Goal: Information Seeking & Learning: Learn about a topic

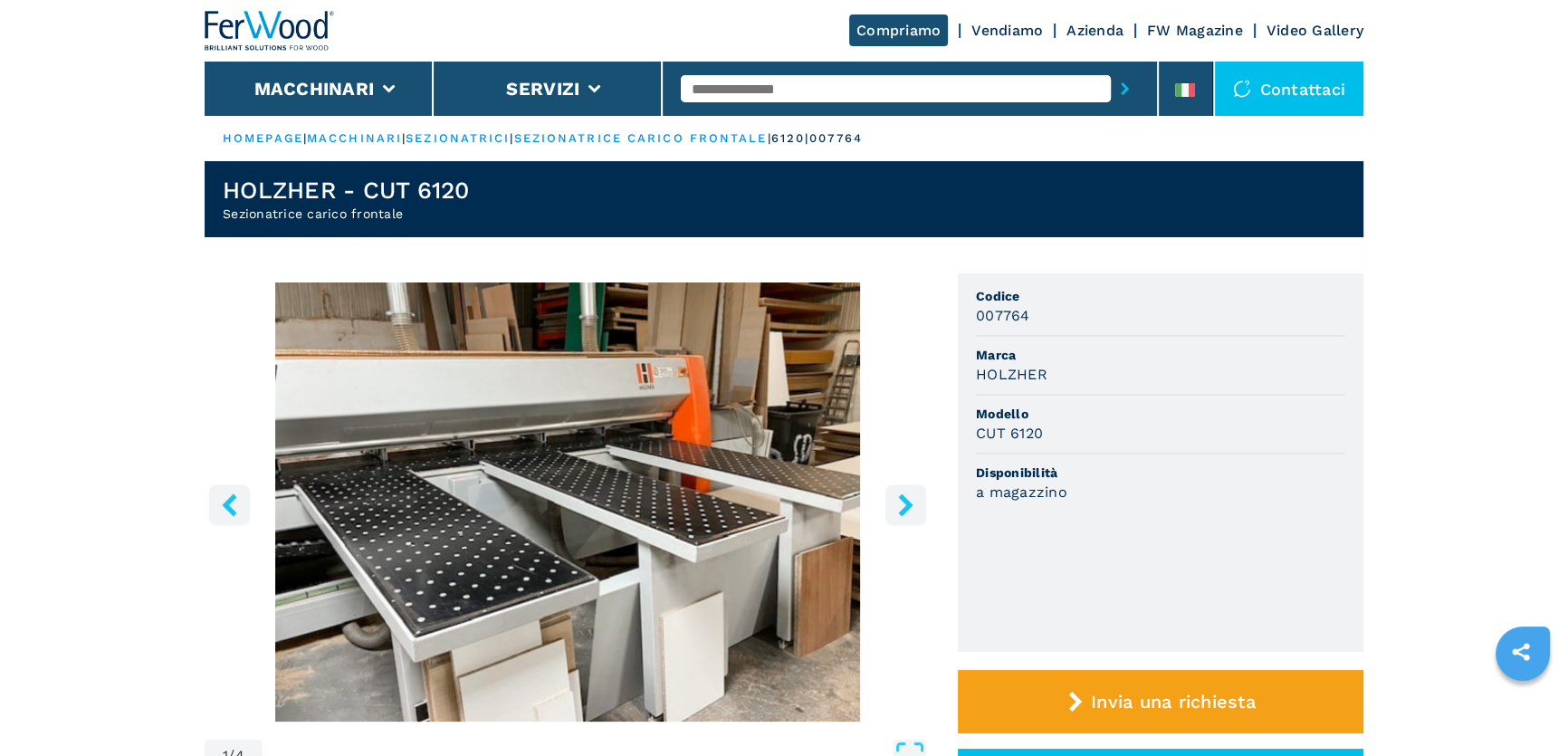
click at [713, 85] on input "text" at bounding box center [895, 89] width 430 height 27
type input "******"
click at [1111, 68] on button "submit-button" at bounding box center [1124, 88] width 28 height 42
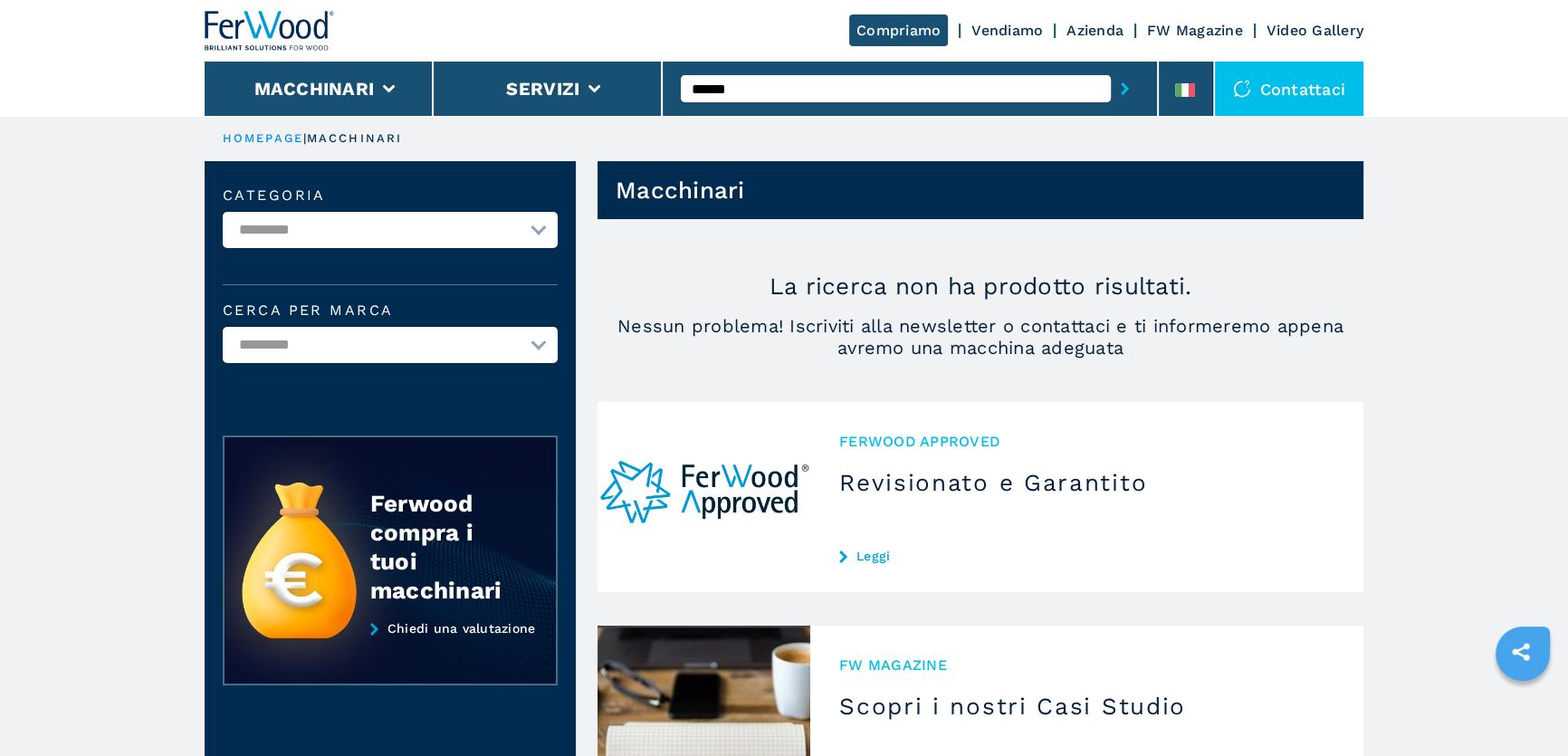
drag, startPoint x: 734, startPoint y: 90, endPoint x: 745, endPoint y: 89, distance: 11.0
click at [745, 89] on input "******" at bounding box center [895, 89] width 430 height 27
type input "******"
click at [1111, 68] on button "submit-button" at bounding box center [1124, 88] width 28 height 42
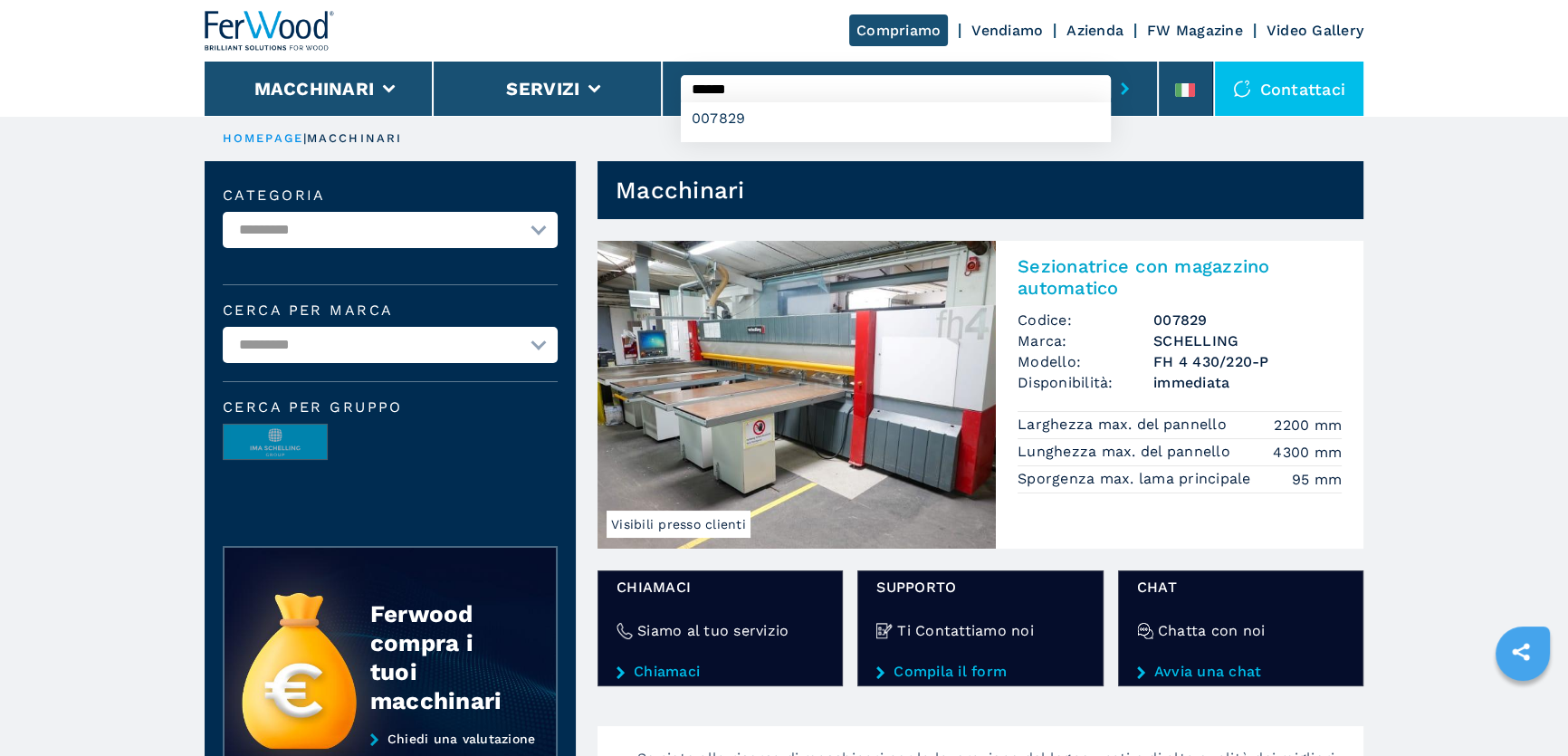
click at [832, 363] on img at bounding box center [797, 394] width 398 height 307
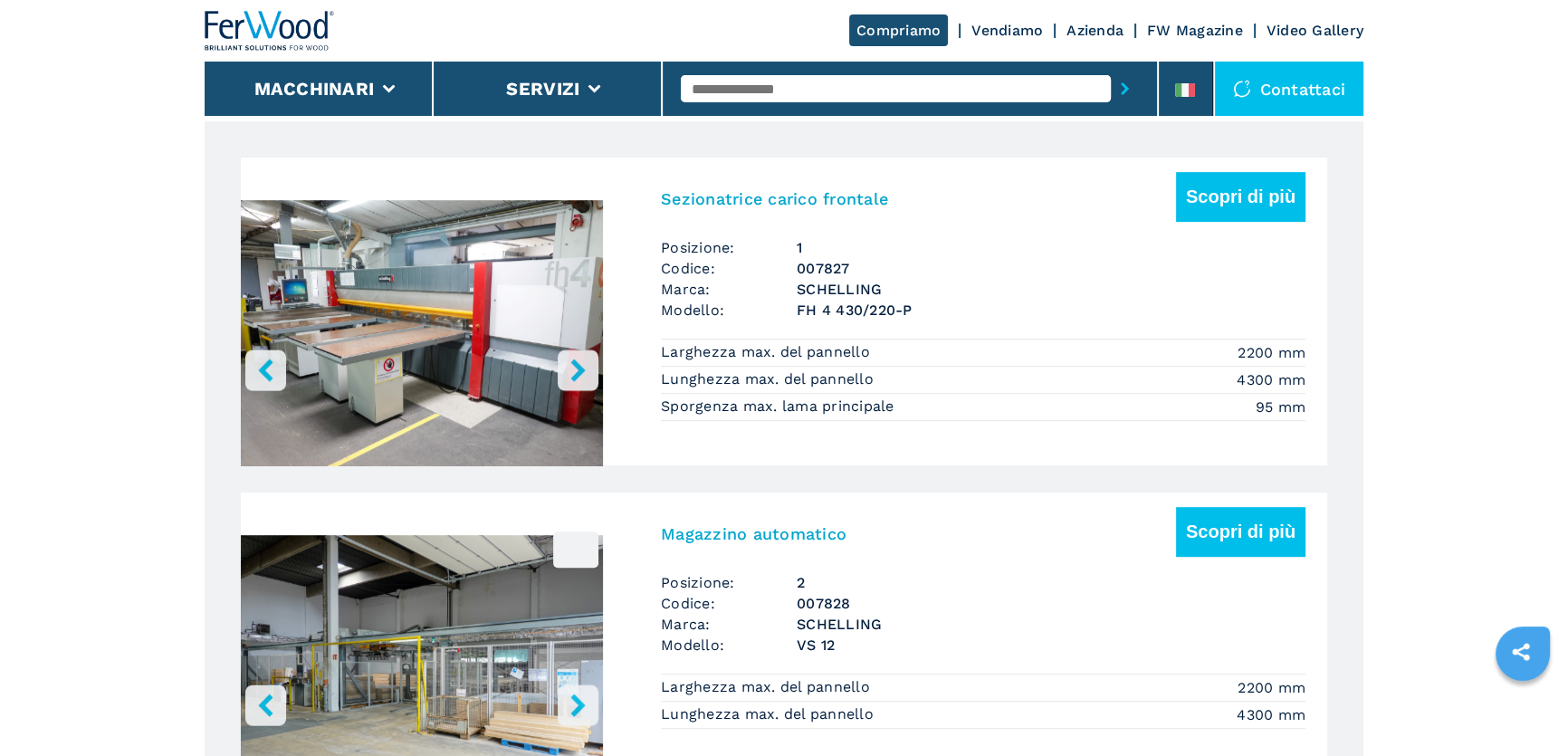
scroll to position [1151, 0]
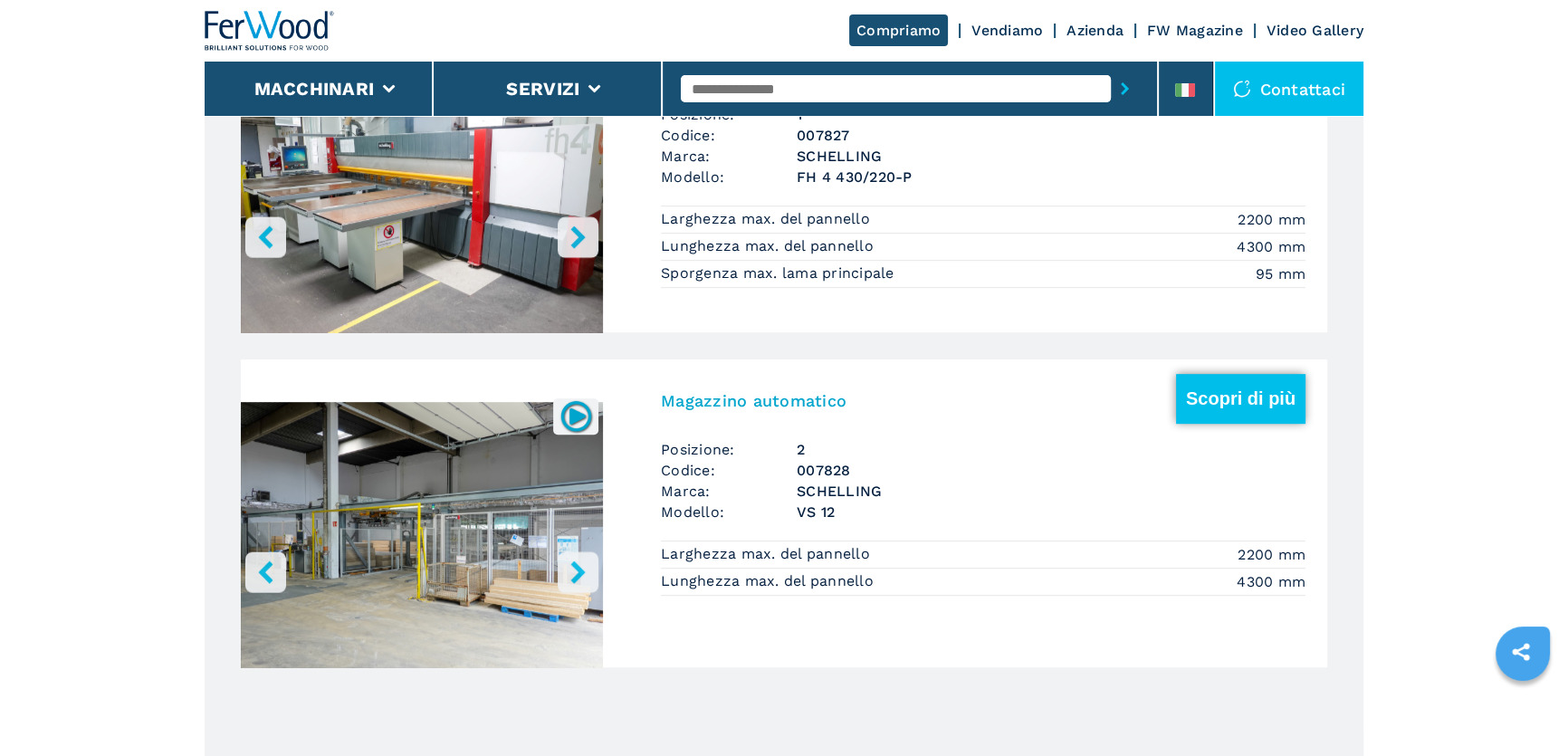
click at [1257, 398] on button "Scopri di più" at bounding box center [1240, 398] width 130 height 49
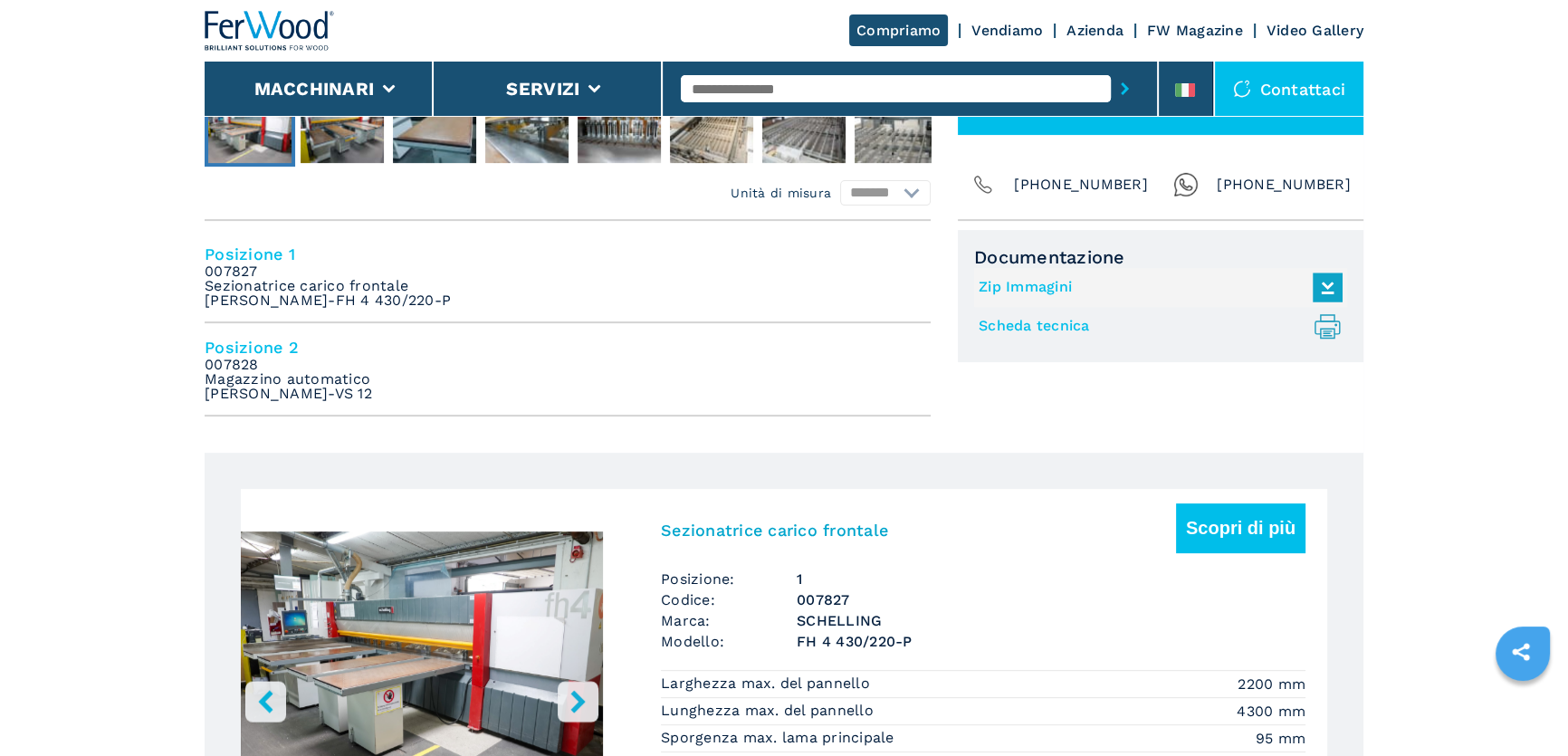
scroll to position [658, 0]
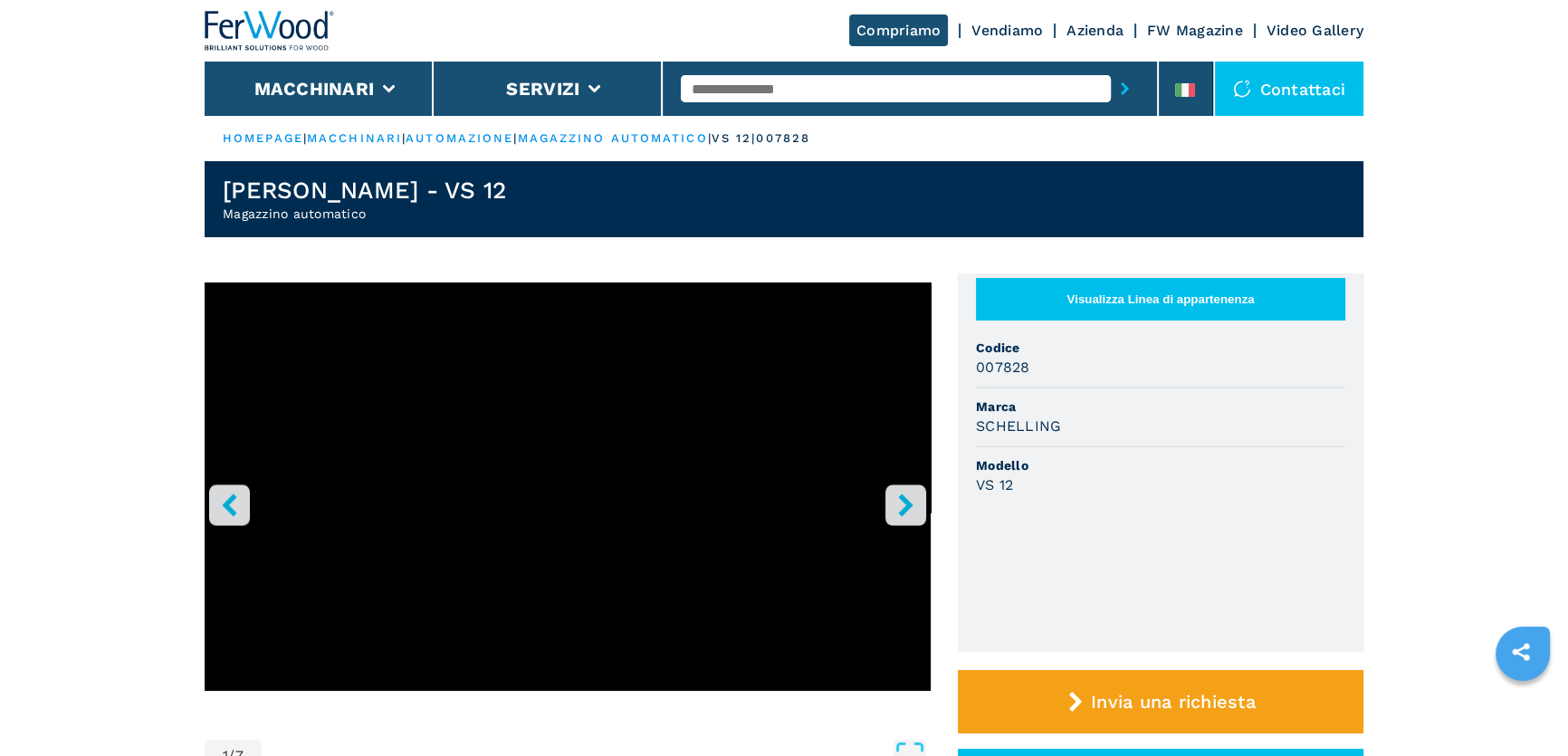
click at [905, 509] on icon "right-button" at bounding box center [905, 504] width 15 height 22
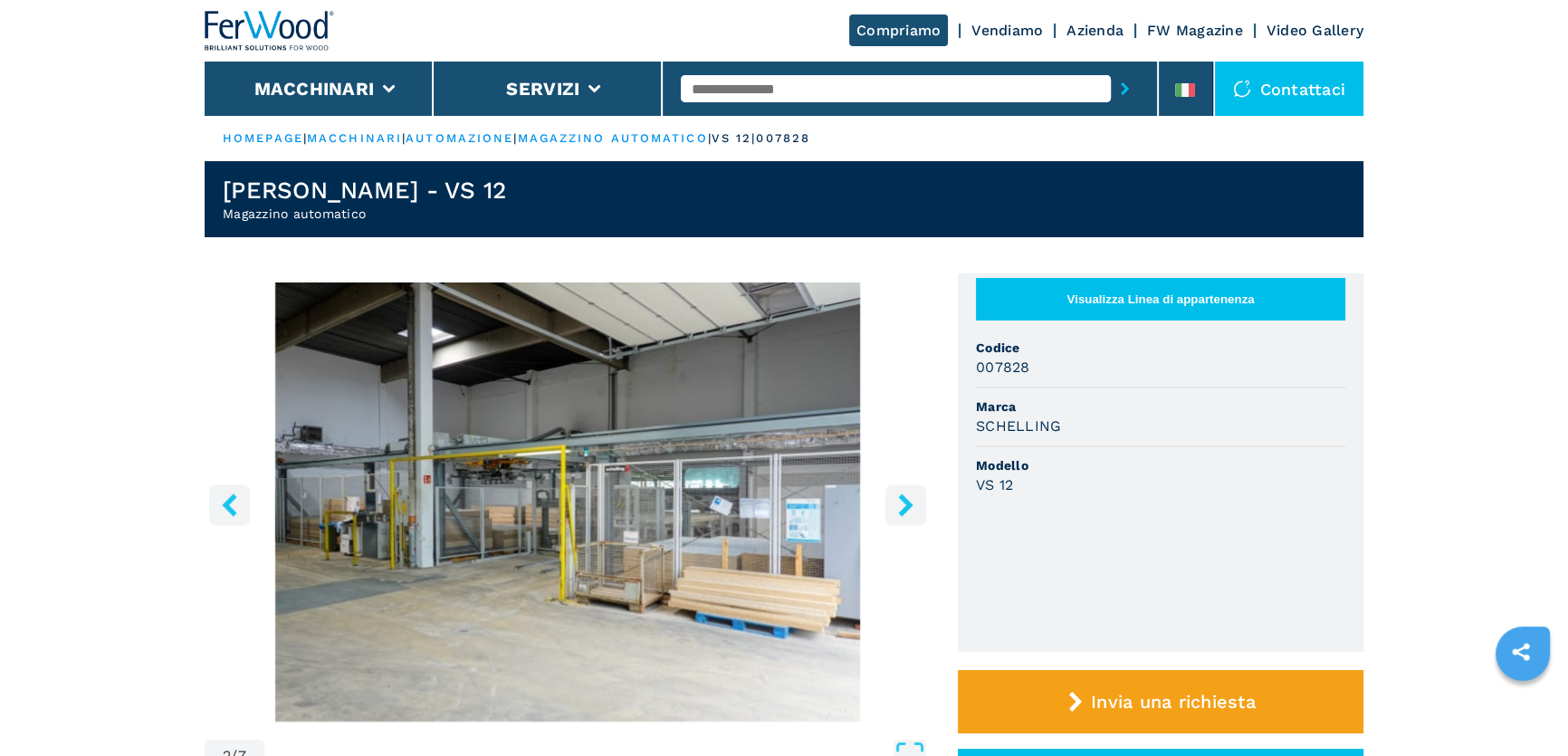
click at [218, 513] on button "left-button" at bounding box center [229, 505] width 41 height 41
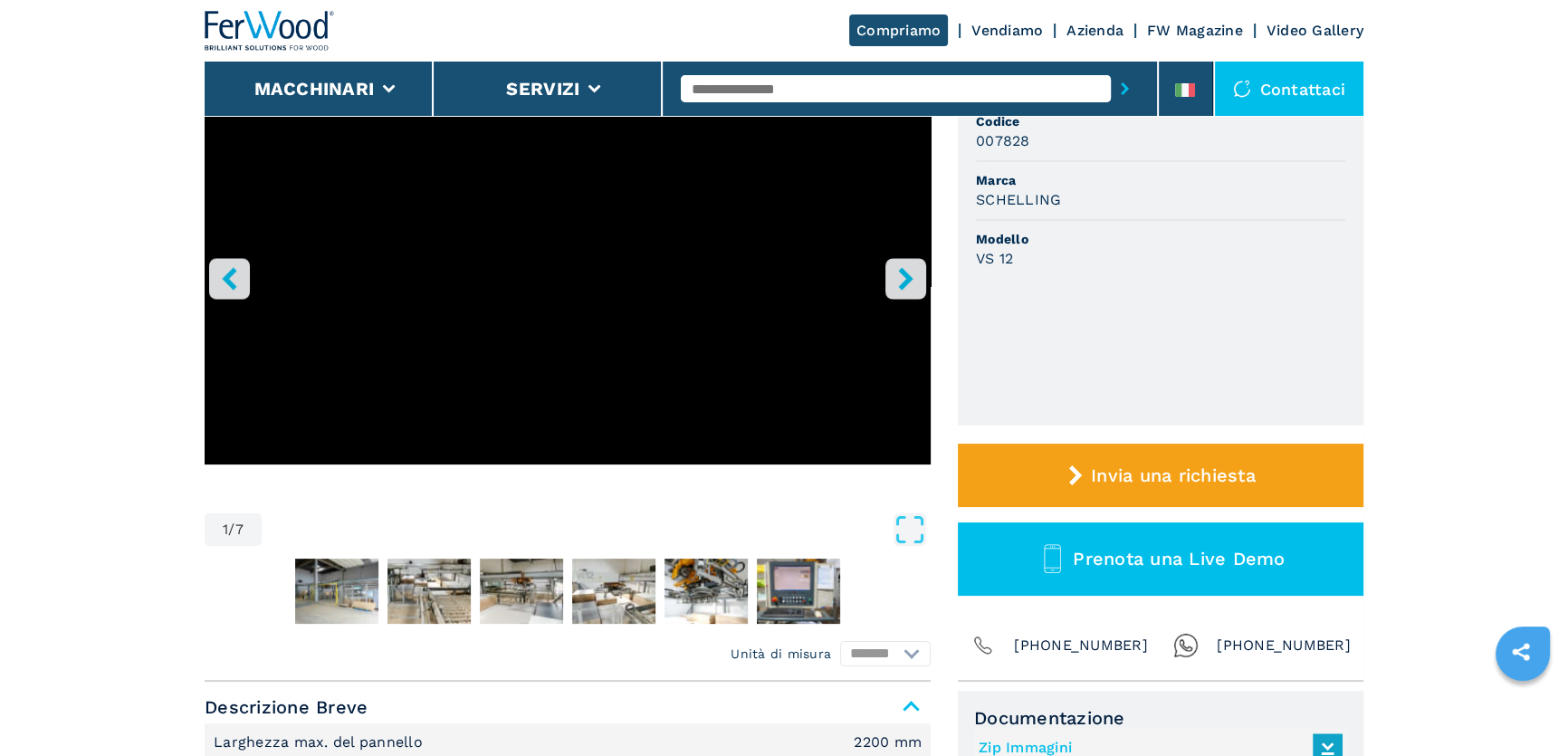
scroll to position [81, 0]
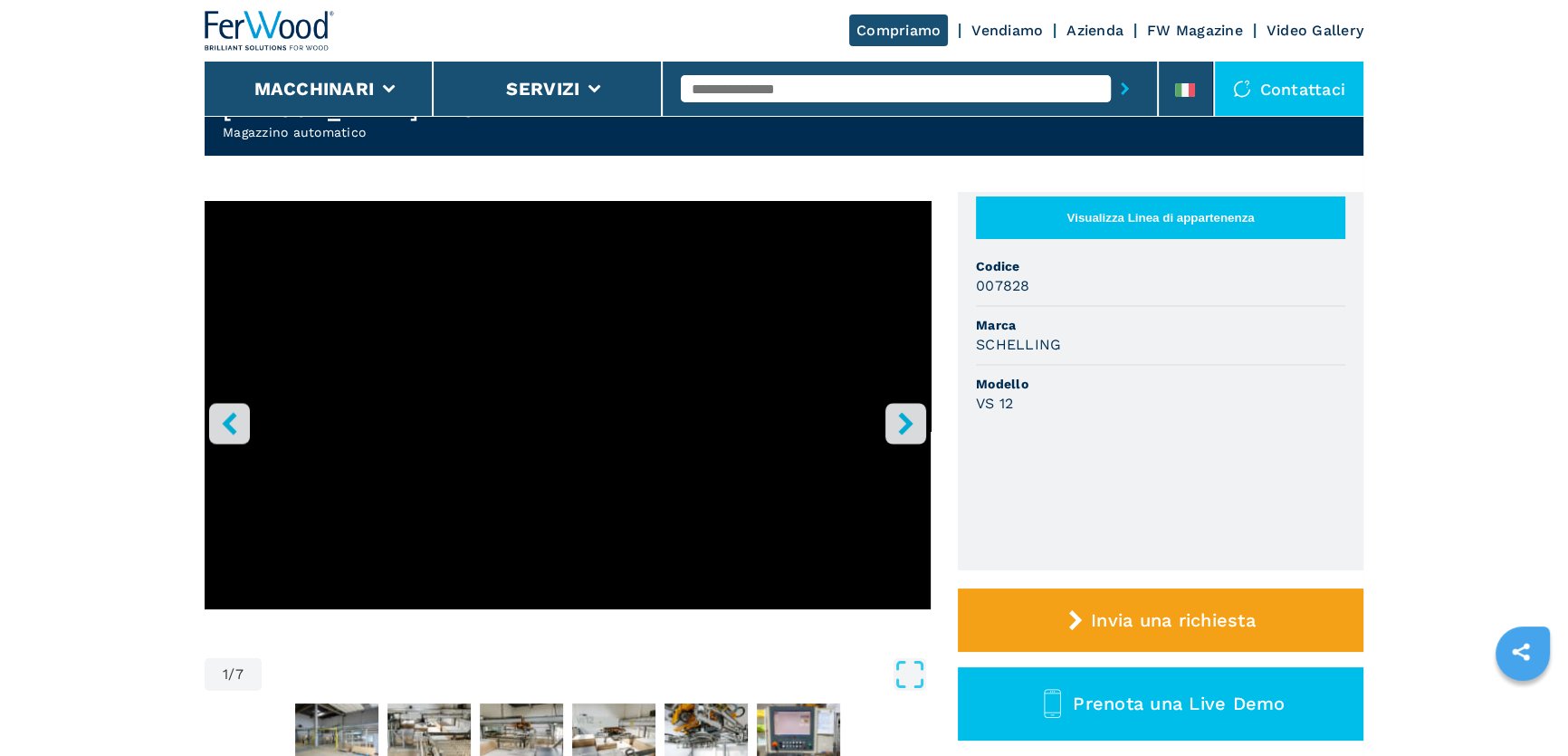
click at [804, 91] on input "text" at bounding box center [895, 89] width 430 height 27
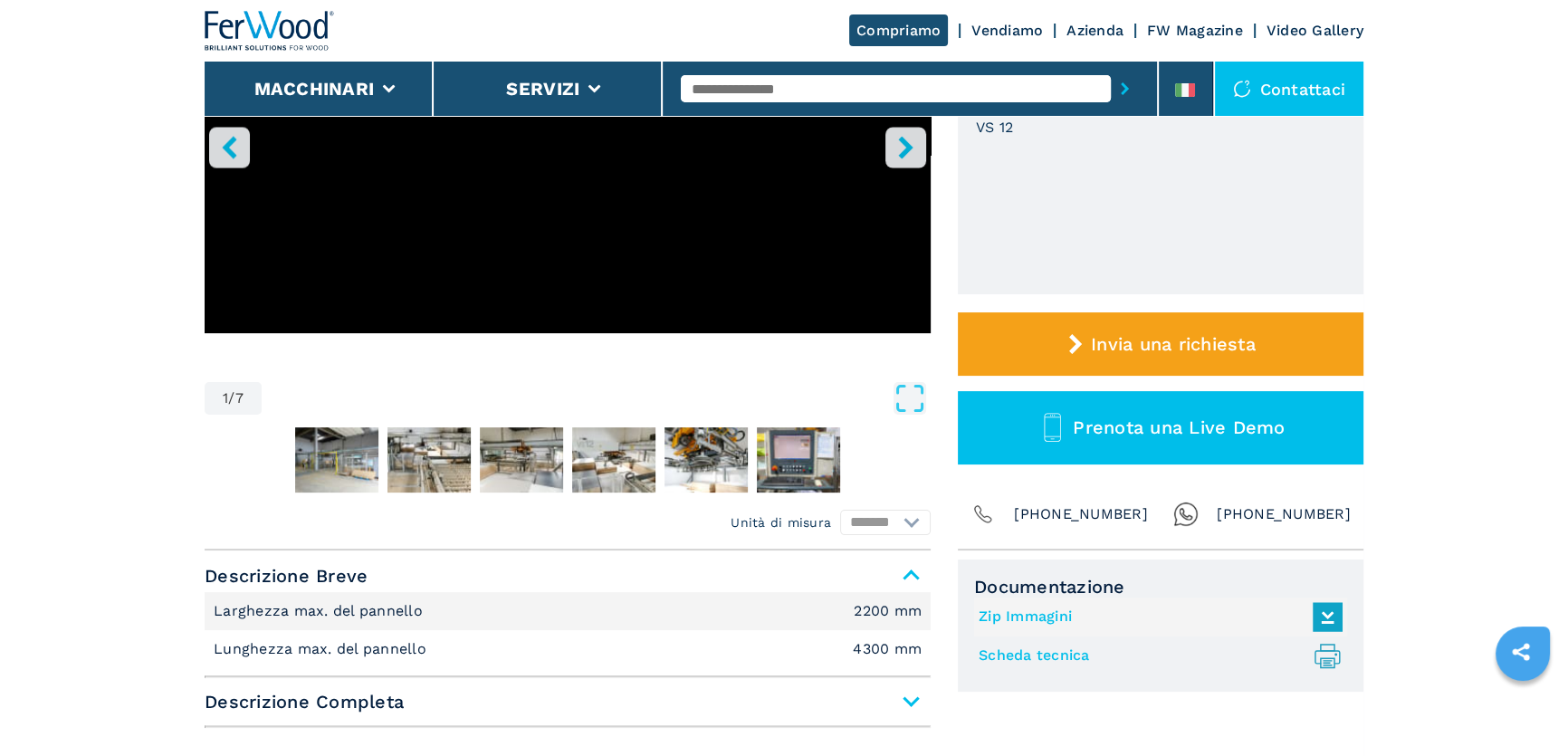
scroll to position [329, 0]
